Goal: Find specific page/section: Find specific page/section

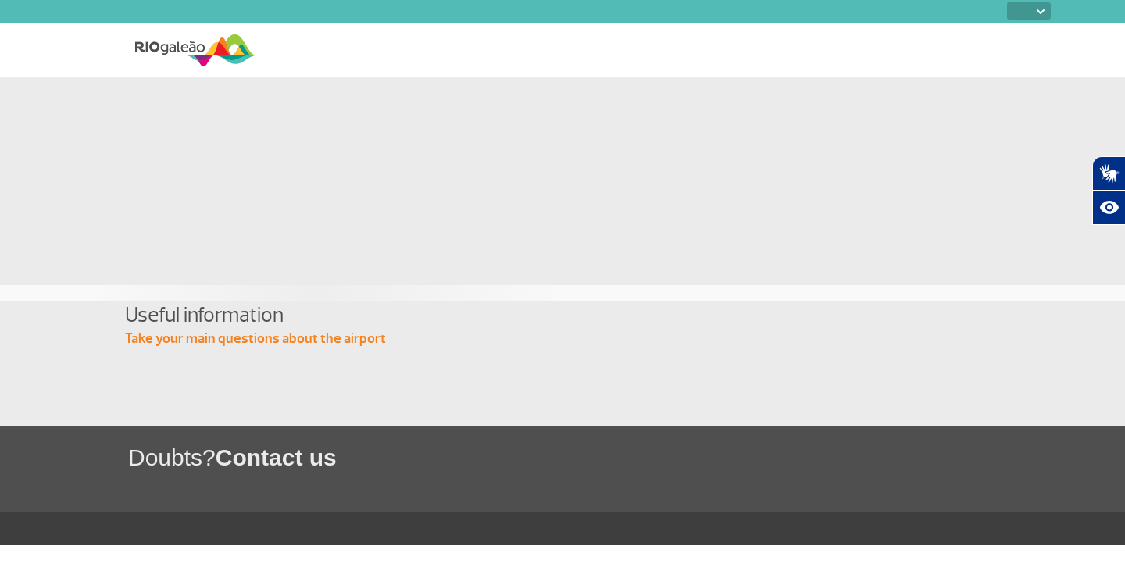
select select
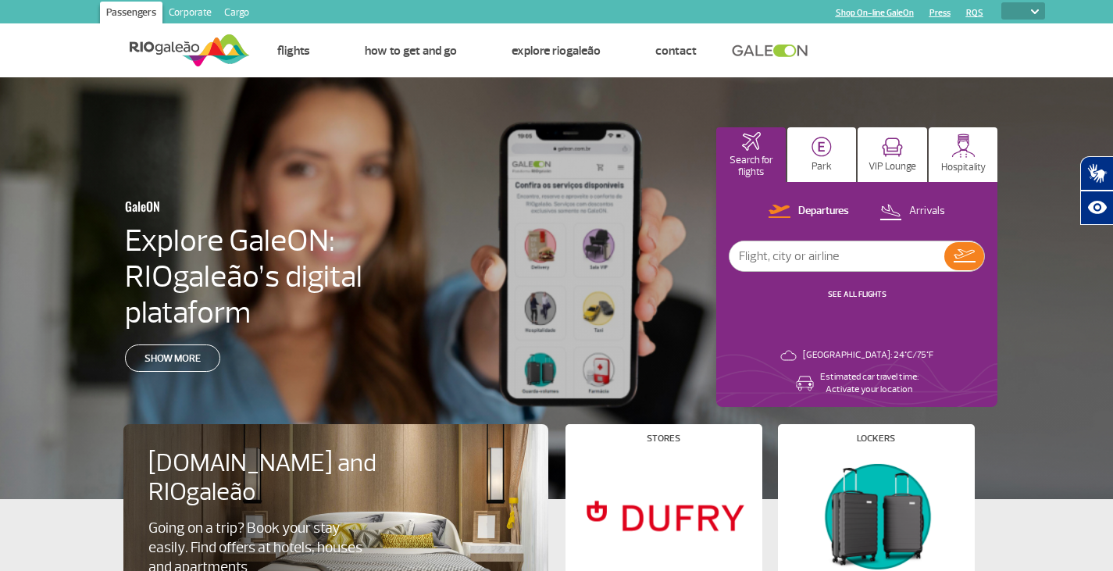
click at [773, 265] on input "text" at bounding box center [837, 256] width 215 height 30
type input "SSA"
click at [961, 257] on img at bounding box center [965, 255] width 22 height 13
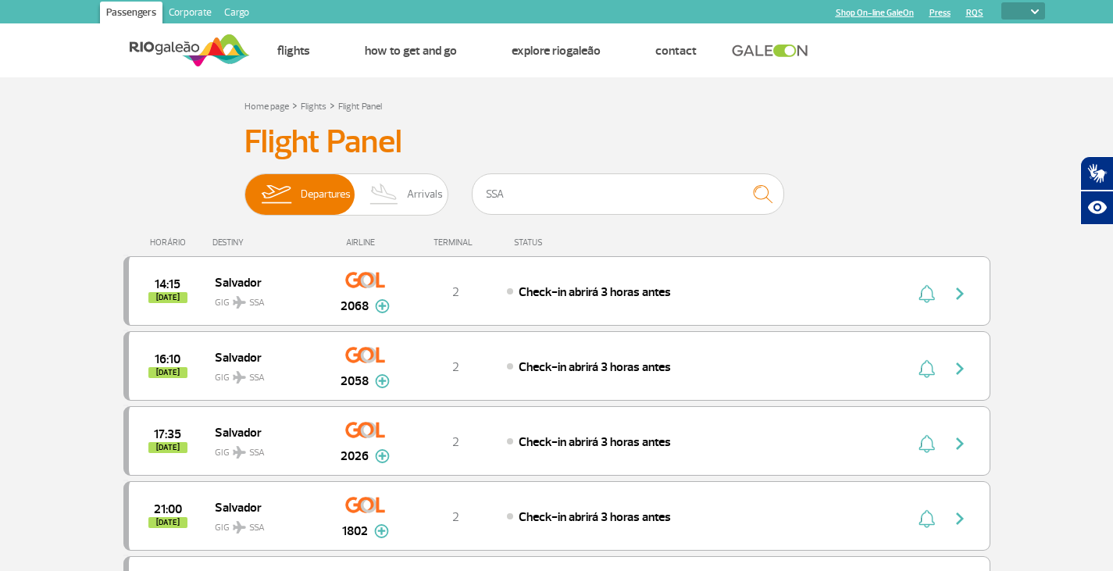
click at [187, 45] on img at bounding box center [190, 50] width 120 height 38
